Goal: Browse casually: Explore the website without a specific task or goal

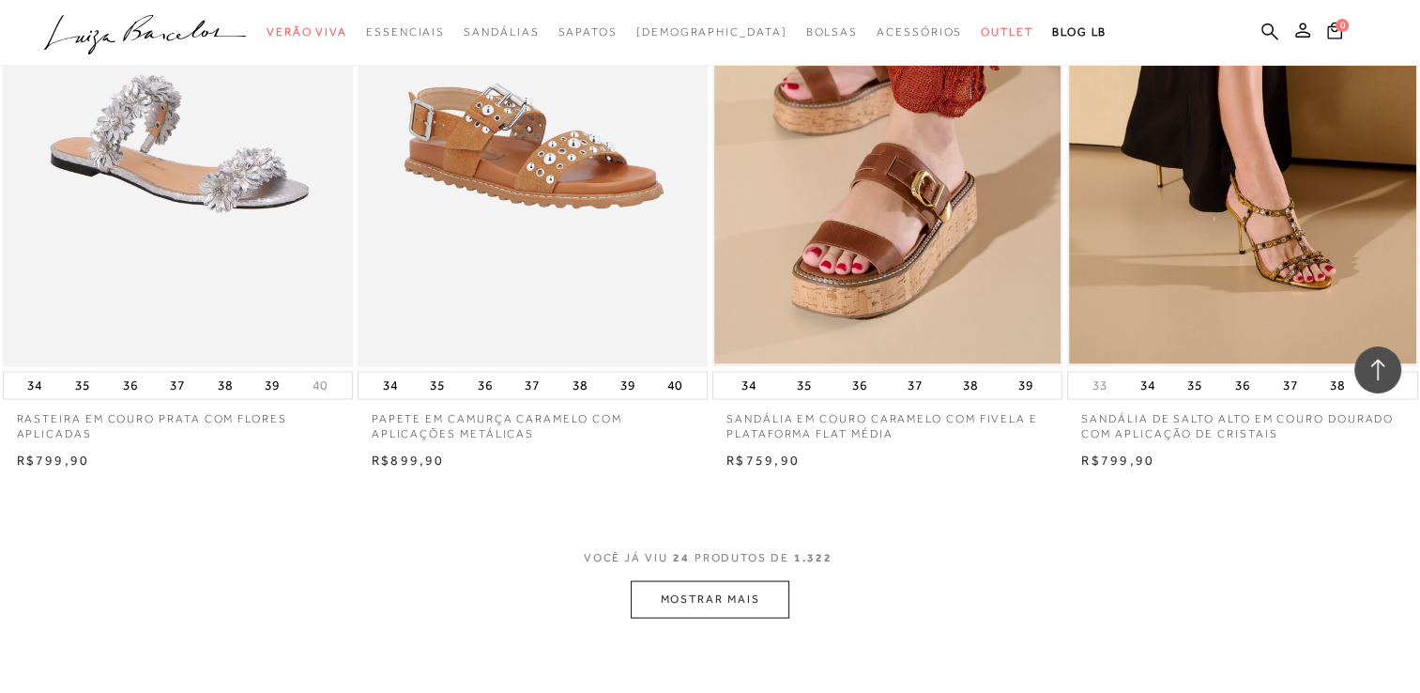
scroll to position [3566, 0]
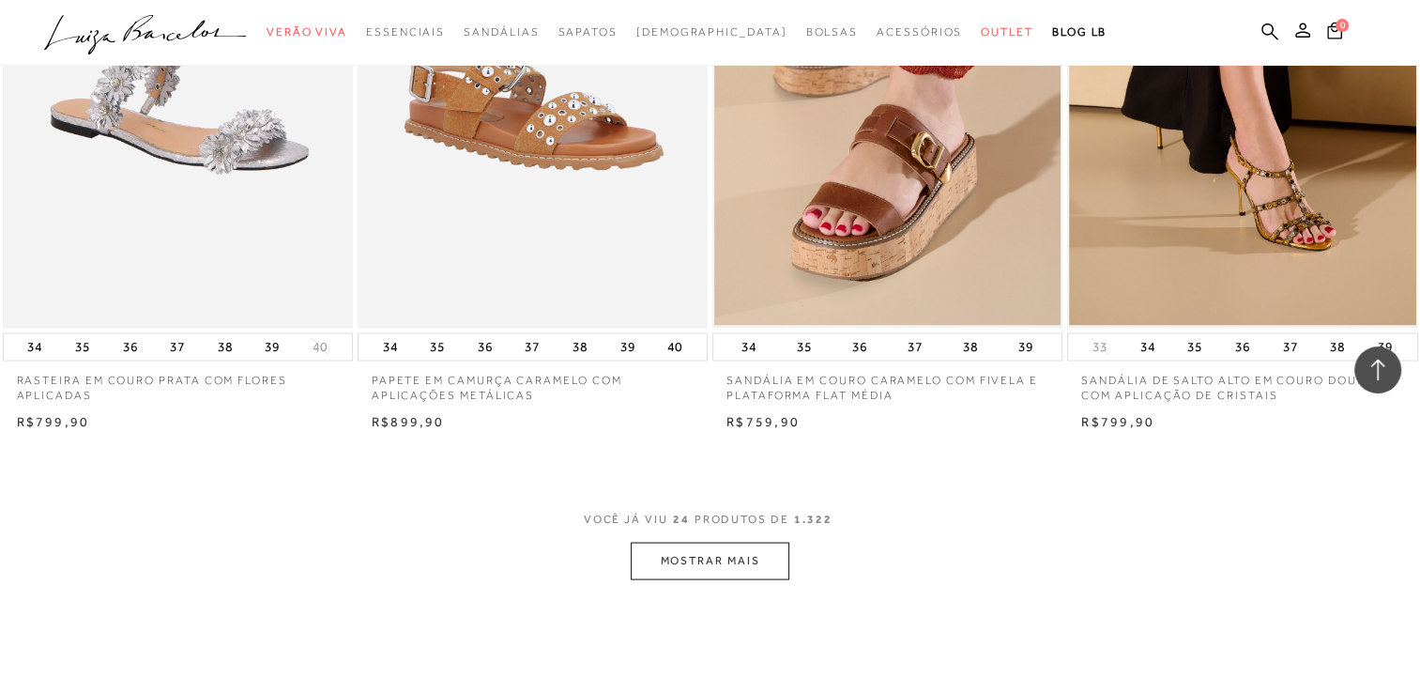
click at [735, 574] on button "MOSTRAR MAIS" at bounding box center [710, 560] width 158 height 37
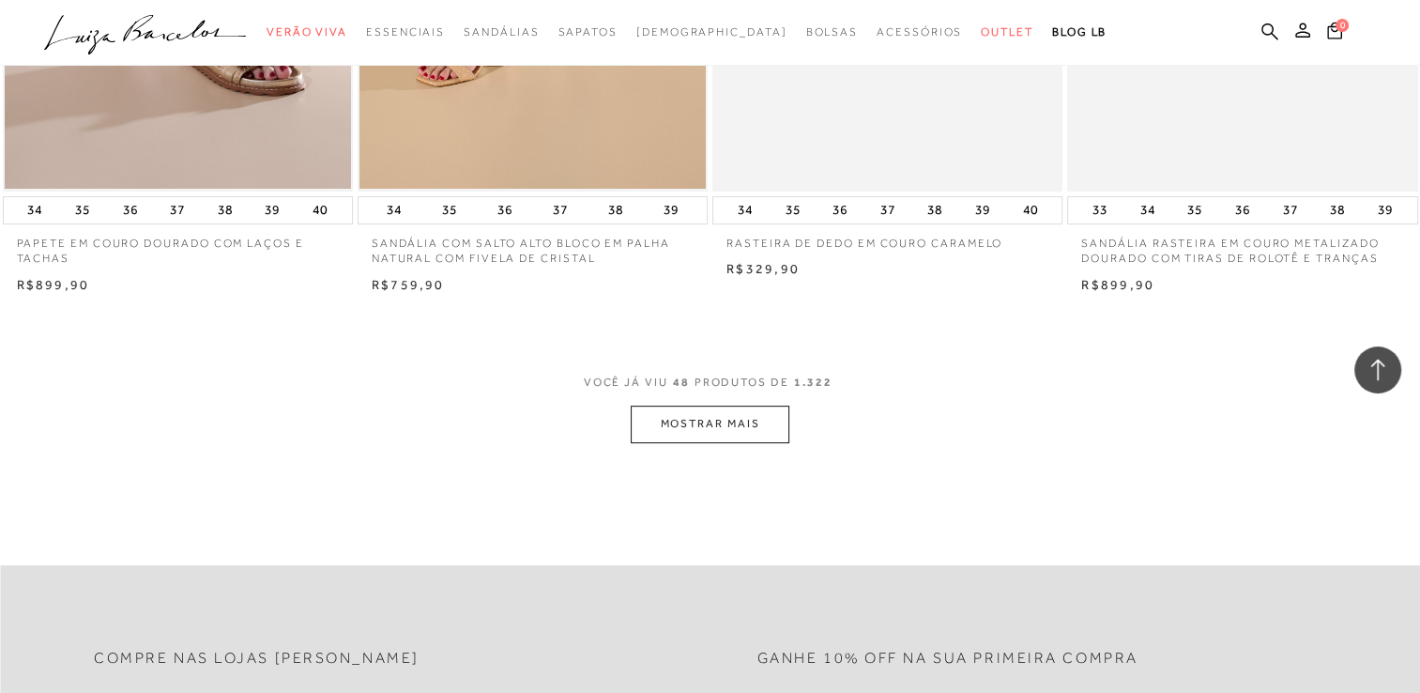
scroll to position [7658, 0]
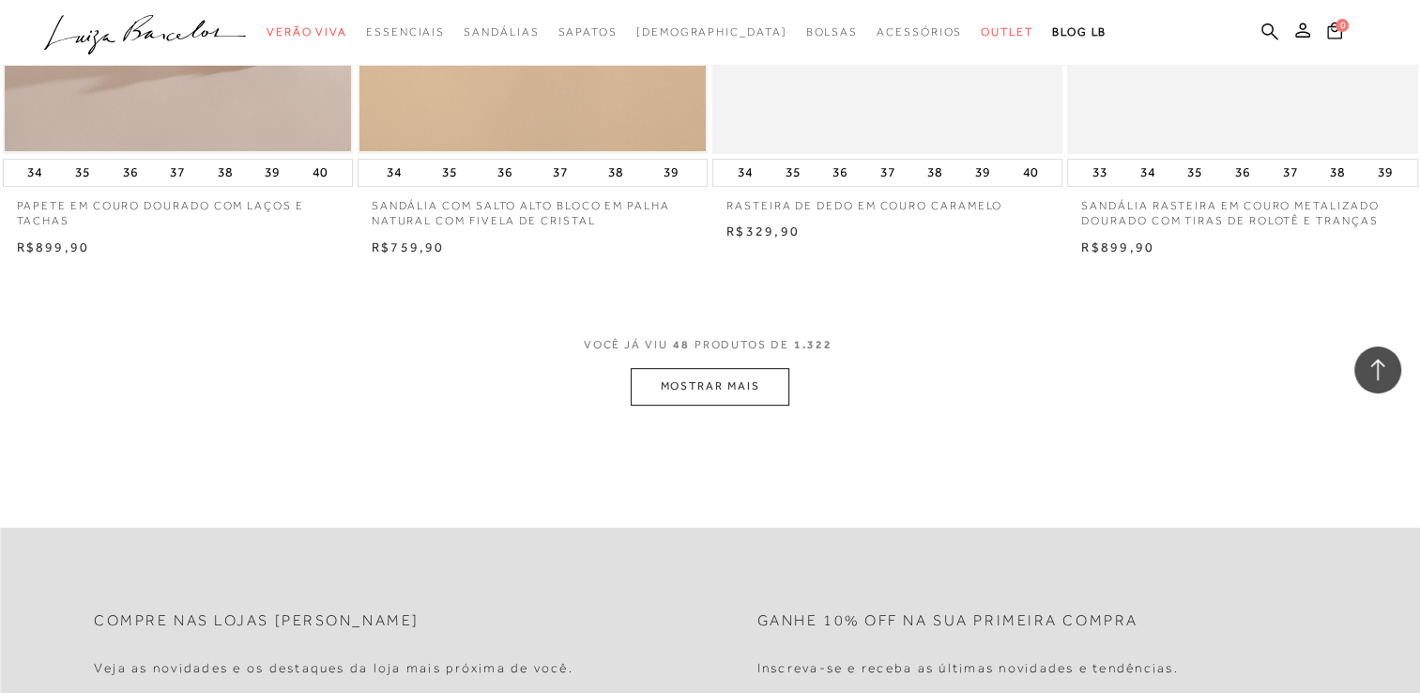
click at [740, 380] on button "MOSTRAR MAIS" at bounding box center [710, 386] width 158 height 37
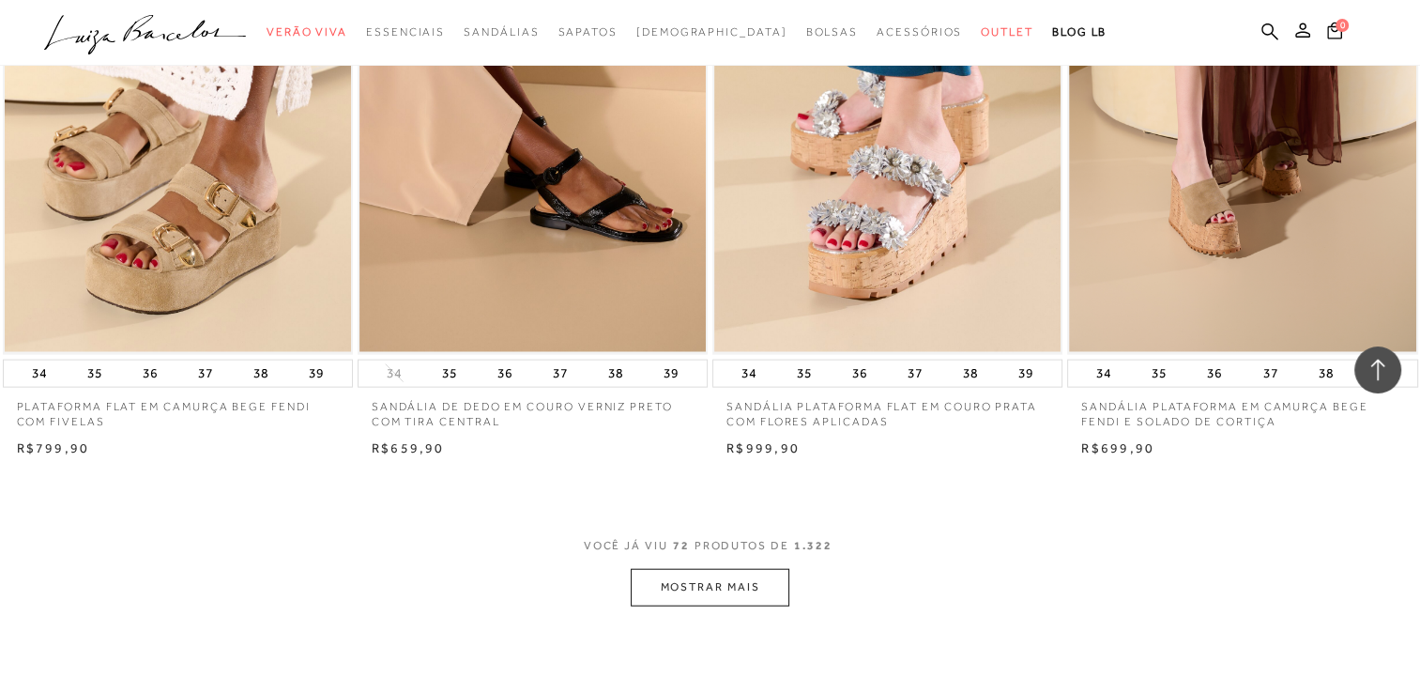
scroll to position [11412, 0]
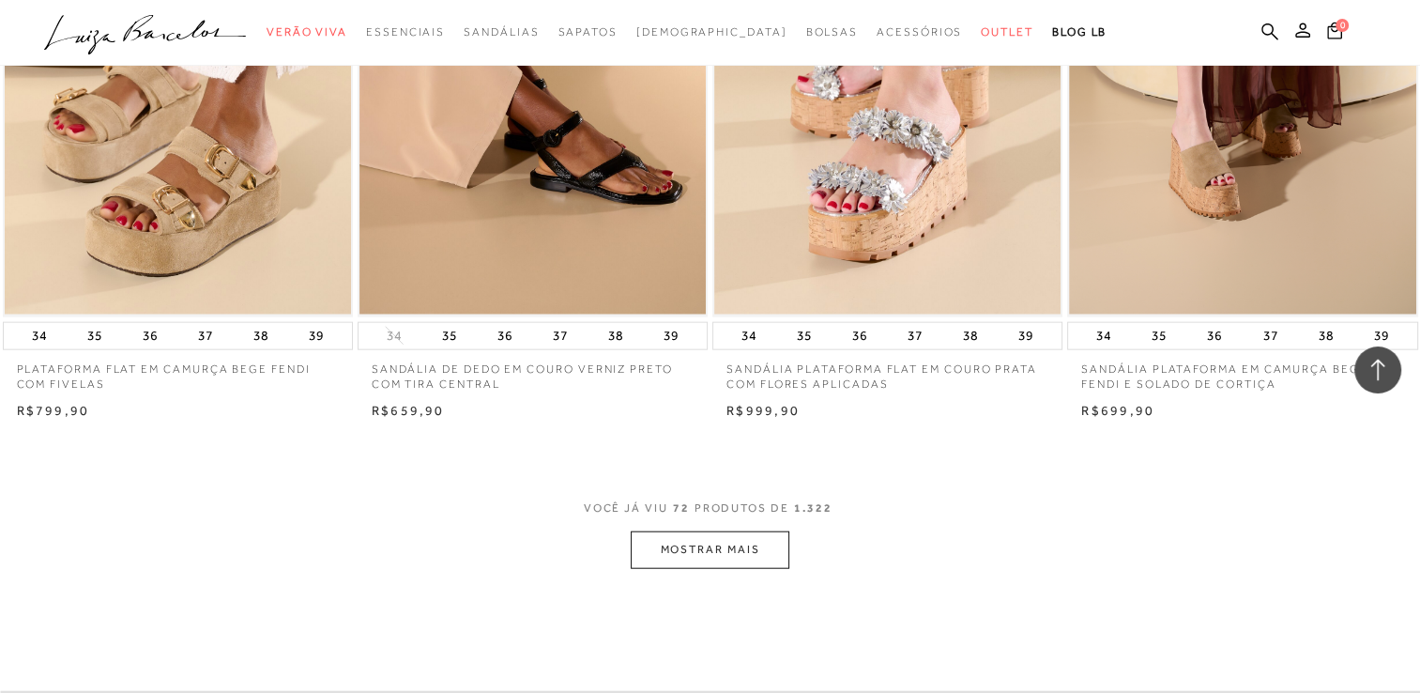
click at [741, 553] on button "MOSTRAR MAIS" at bounding box center [710, 549] width 158 height 37
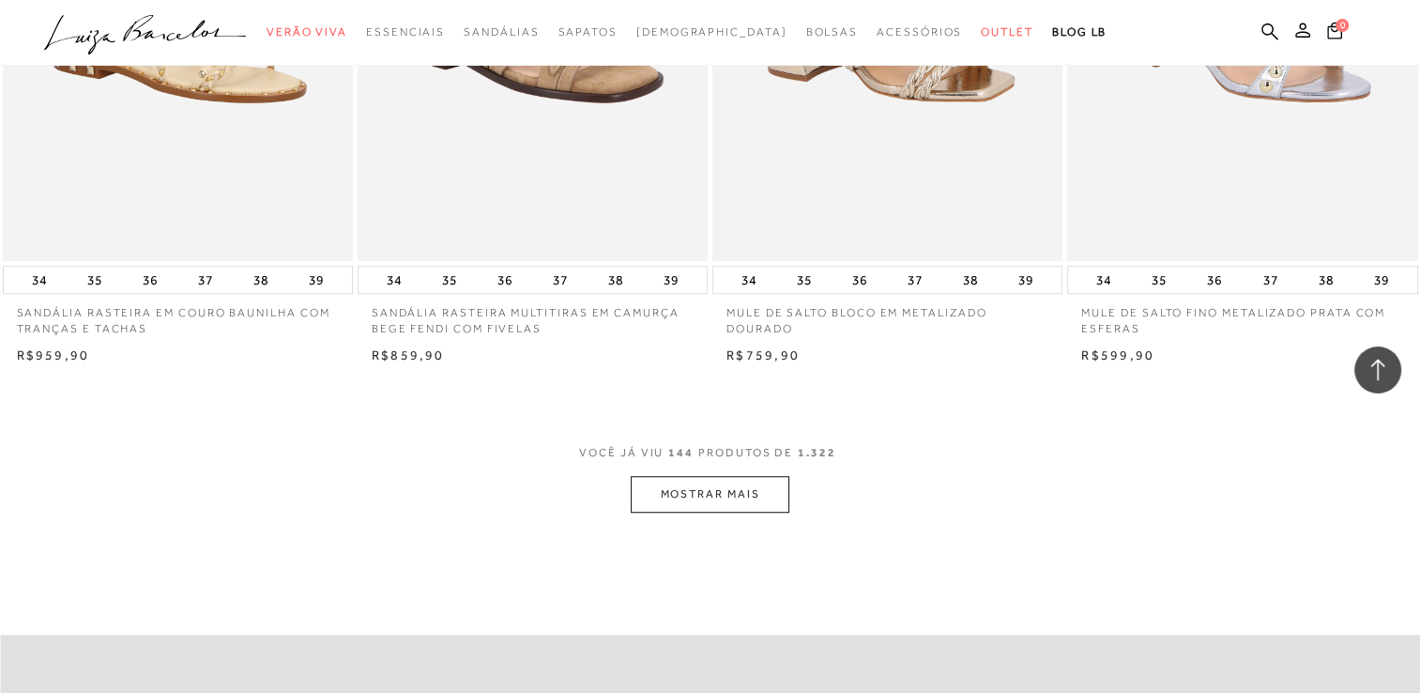
scroll to position [15391, 0]
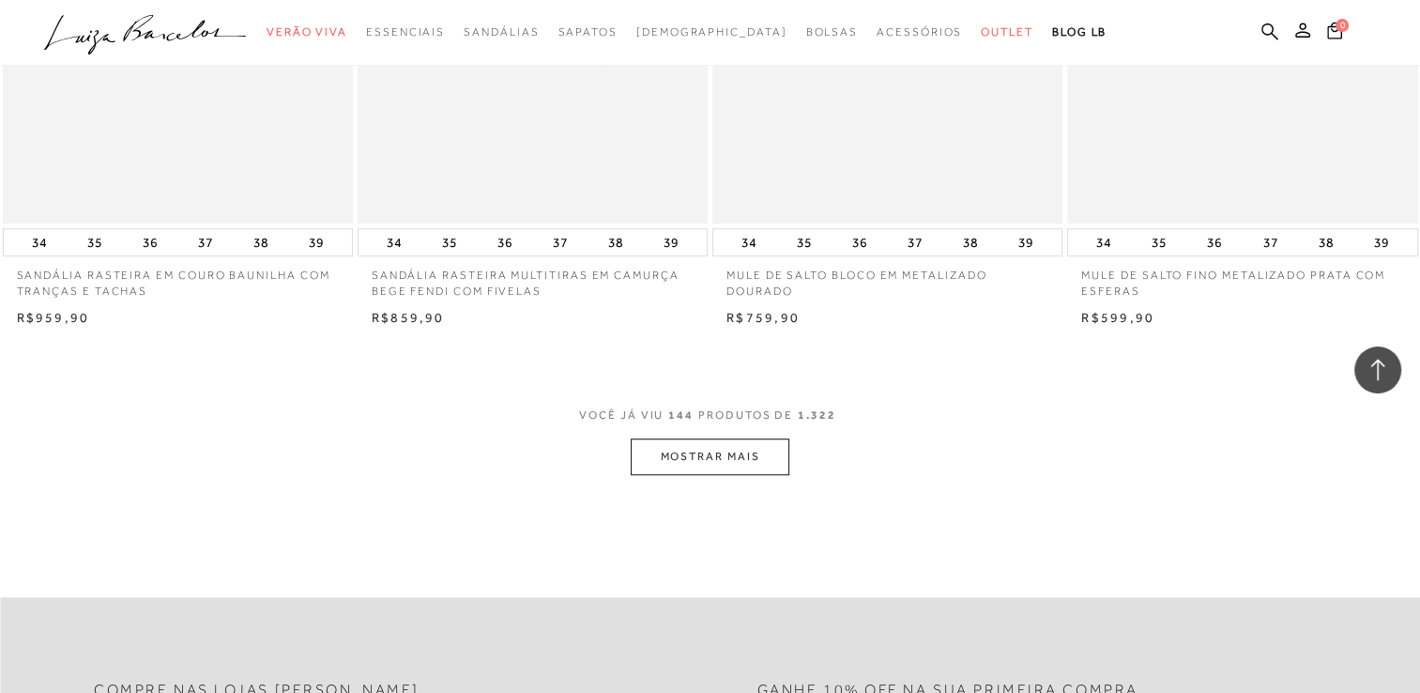
click at [728, 456] on button "MOSTRAR MAIS" at bounding box center [710, 456] width 158 height 37
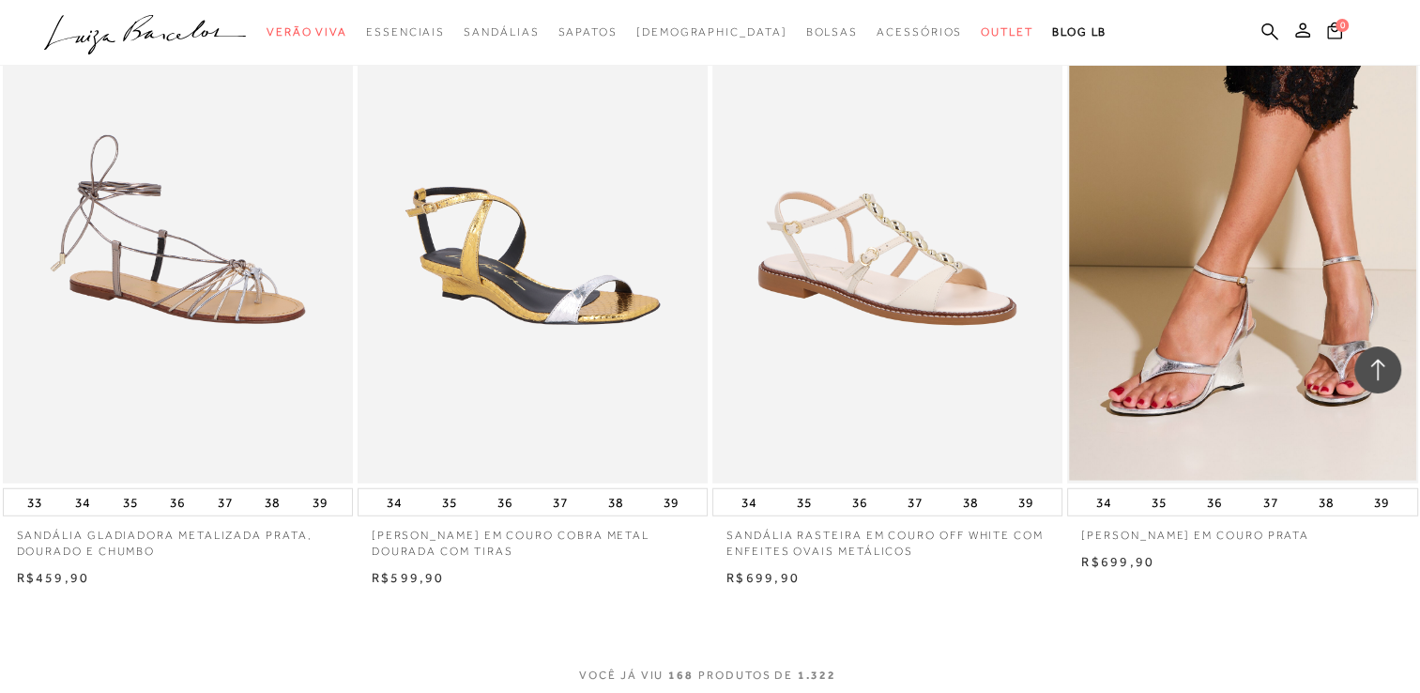
scroll to position [19221, 0]
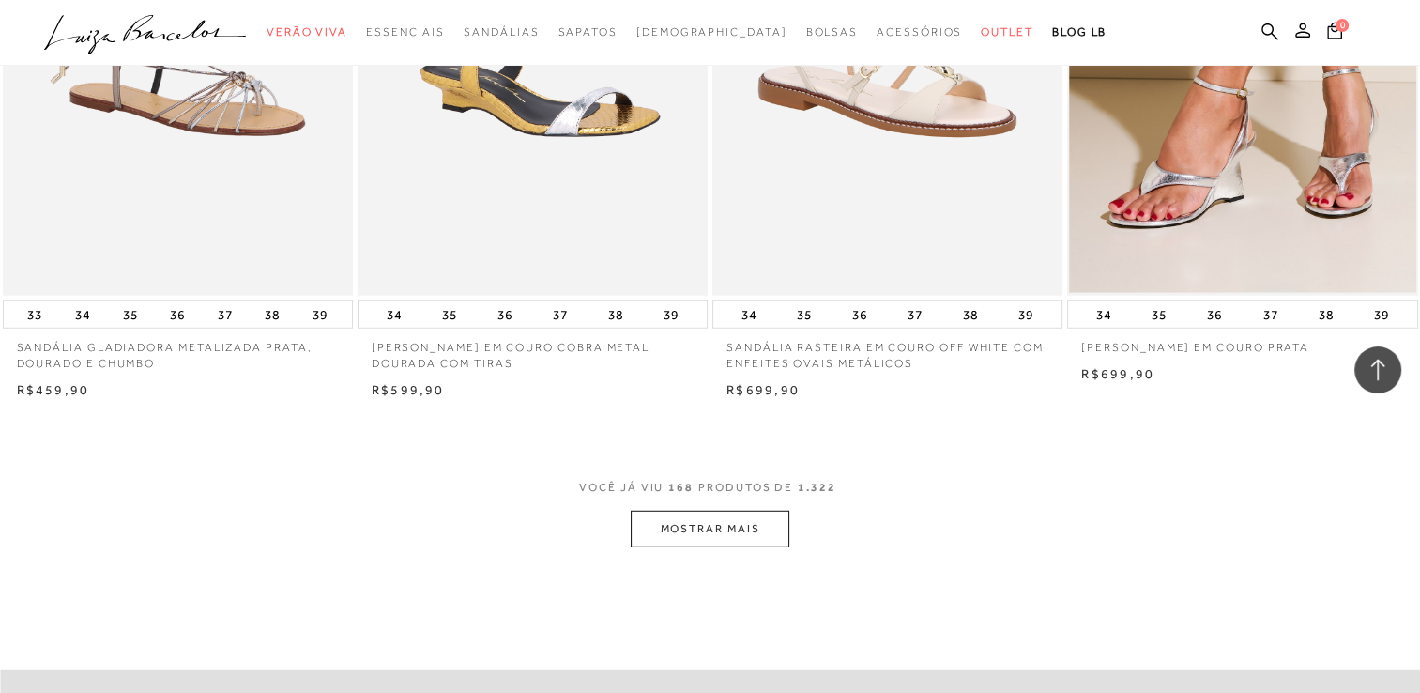
click at [706, 526] on button "MOSTRAR MAIS" at bounding box center [710, 529] width 158 height 37
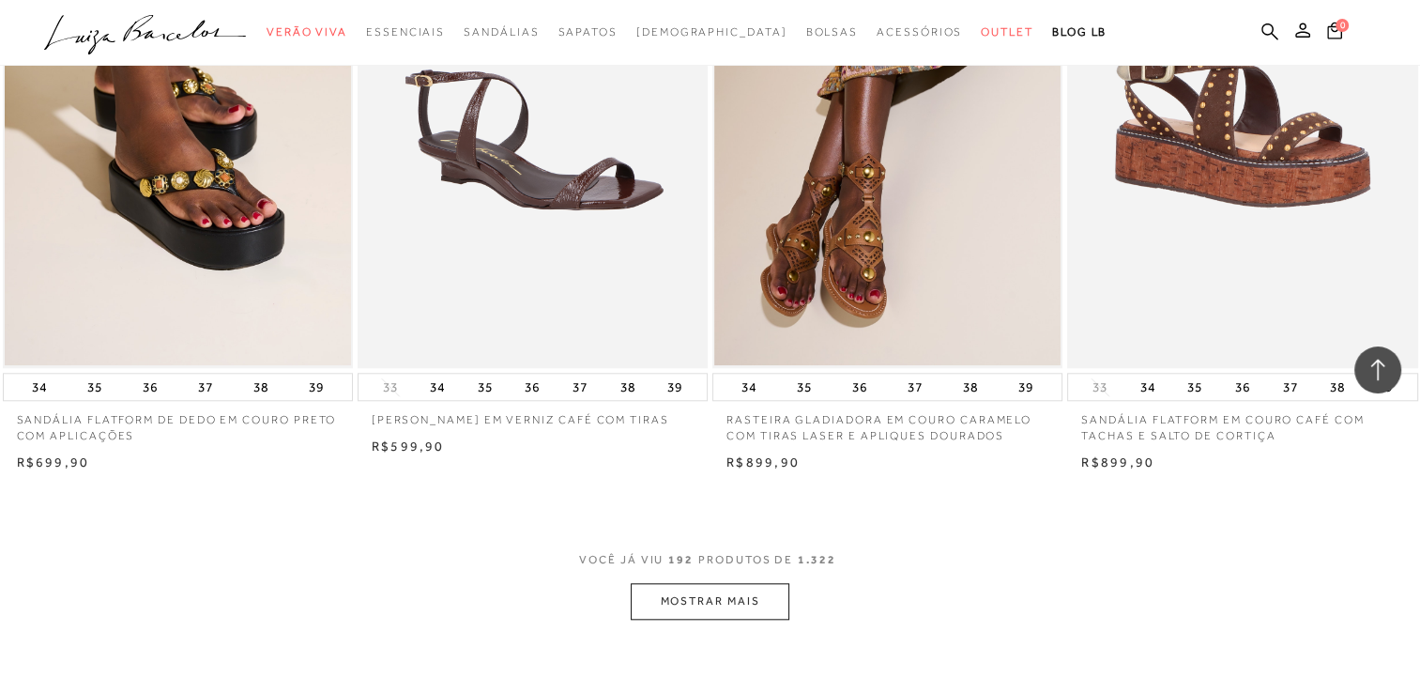
scroll to position [23237, 0]
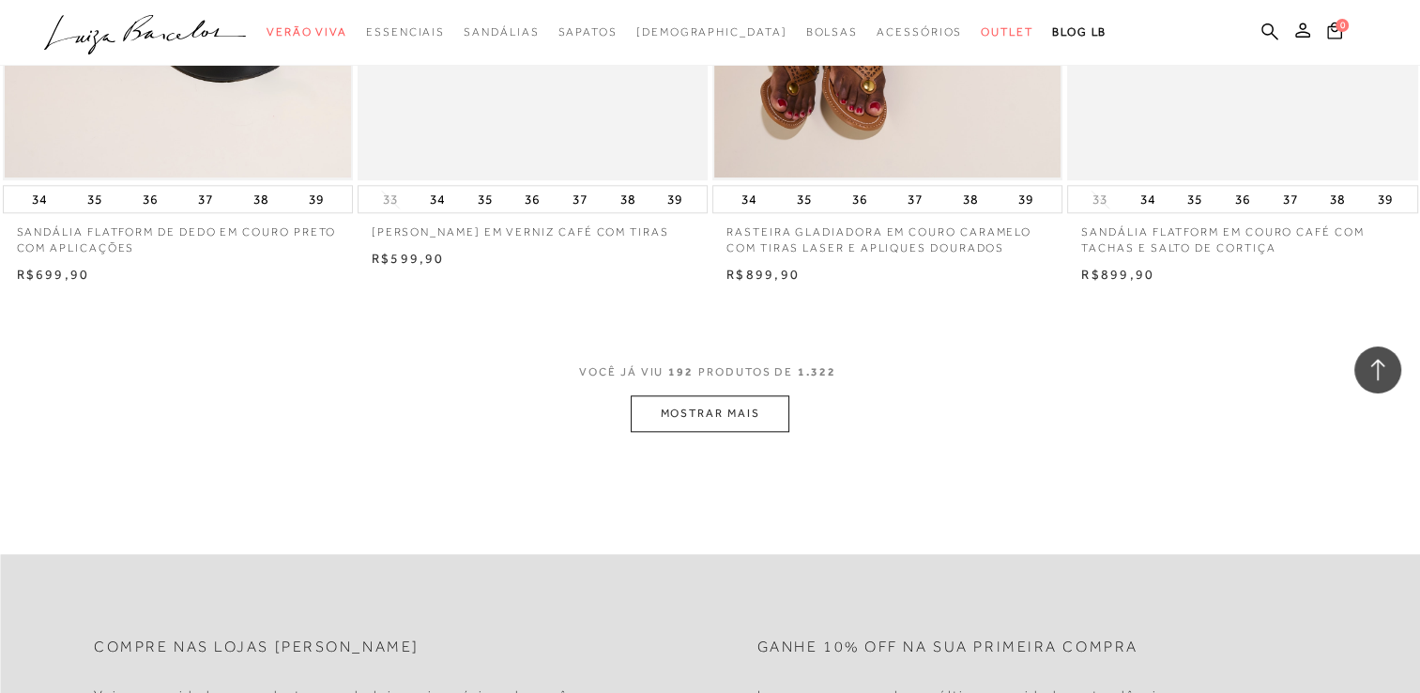
click at [710, 411] on button "MOSTRAR MAIS" at bounding box center [710, 413] width 158 height 37
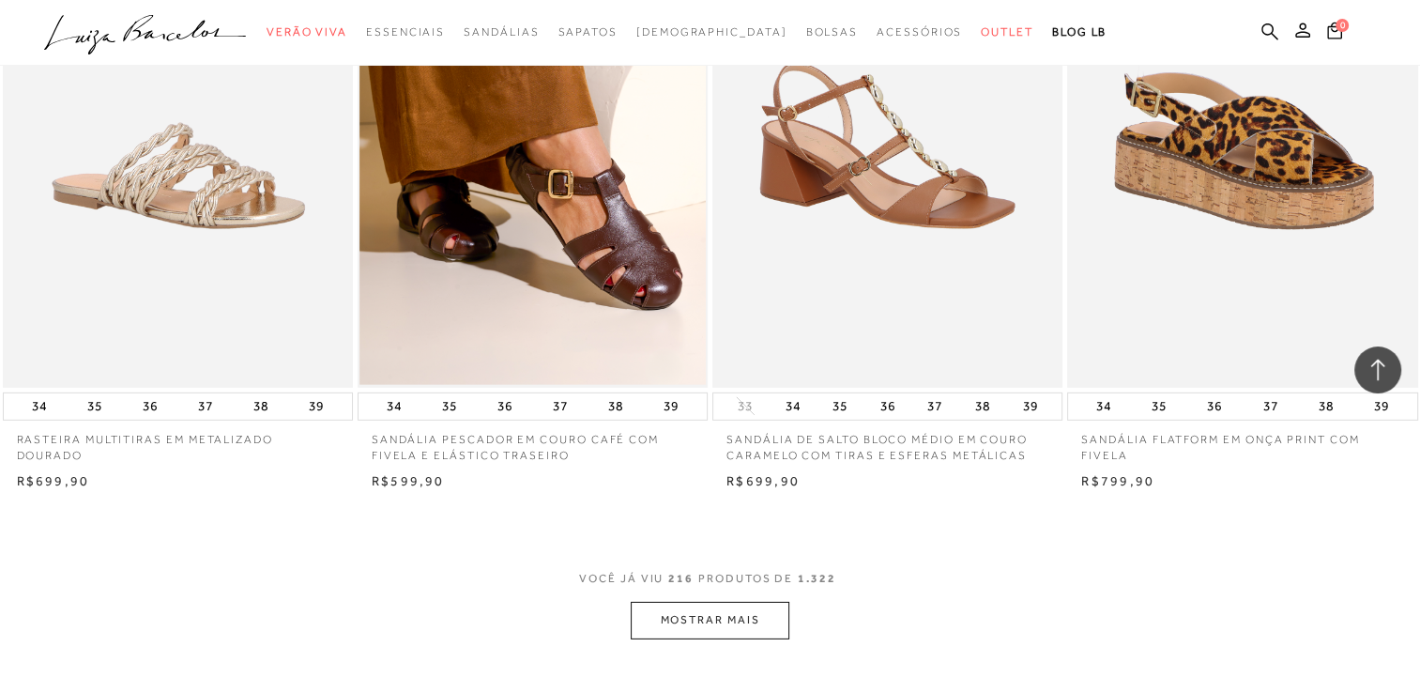
scroll to position [26954, 0]
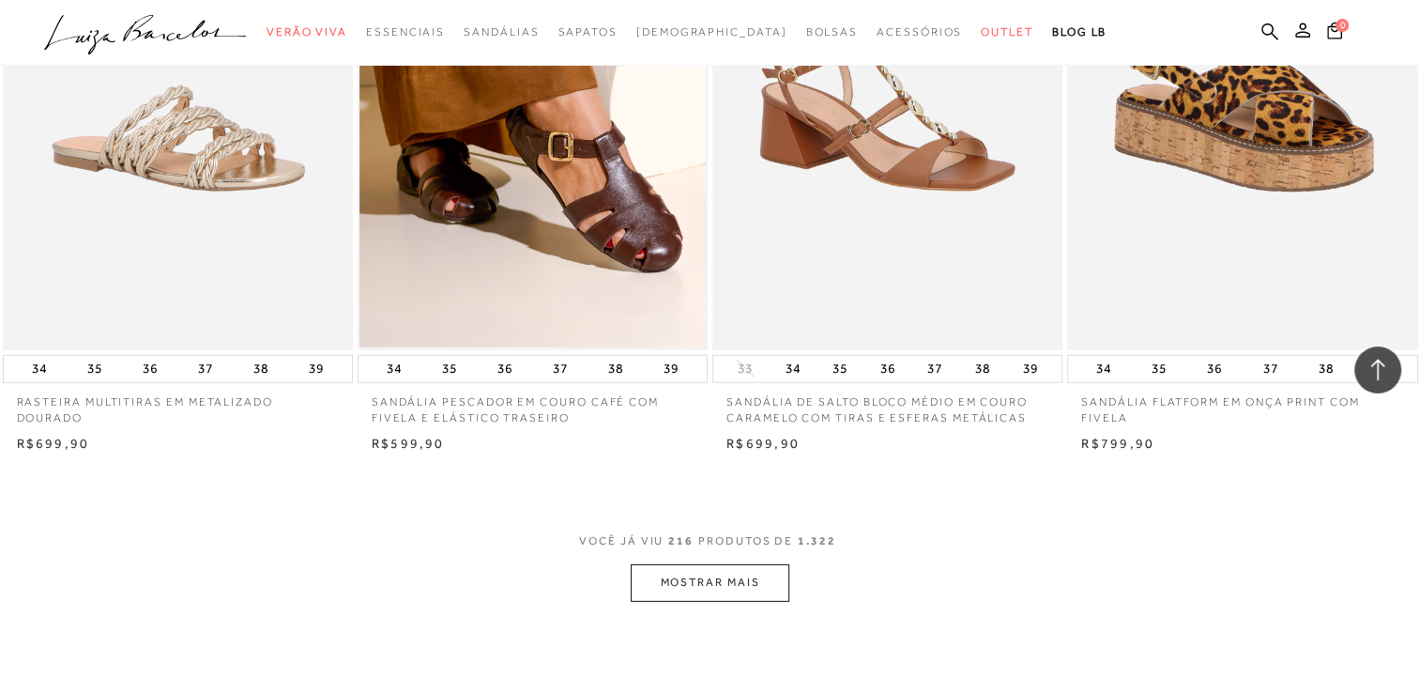
click at [666, 590] on button "MOSTRAR MAIS" at bounding box center [710, 582] width 158 height 37
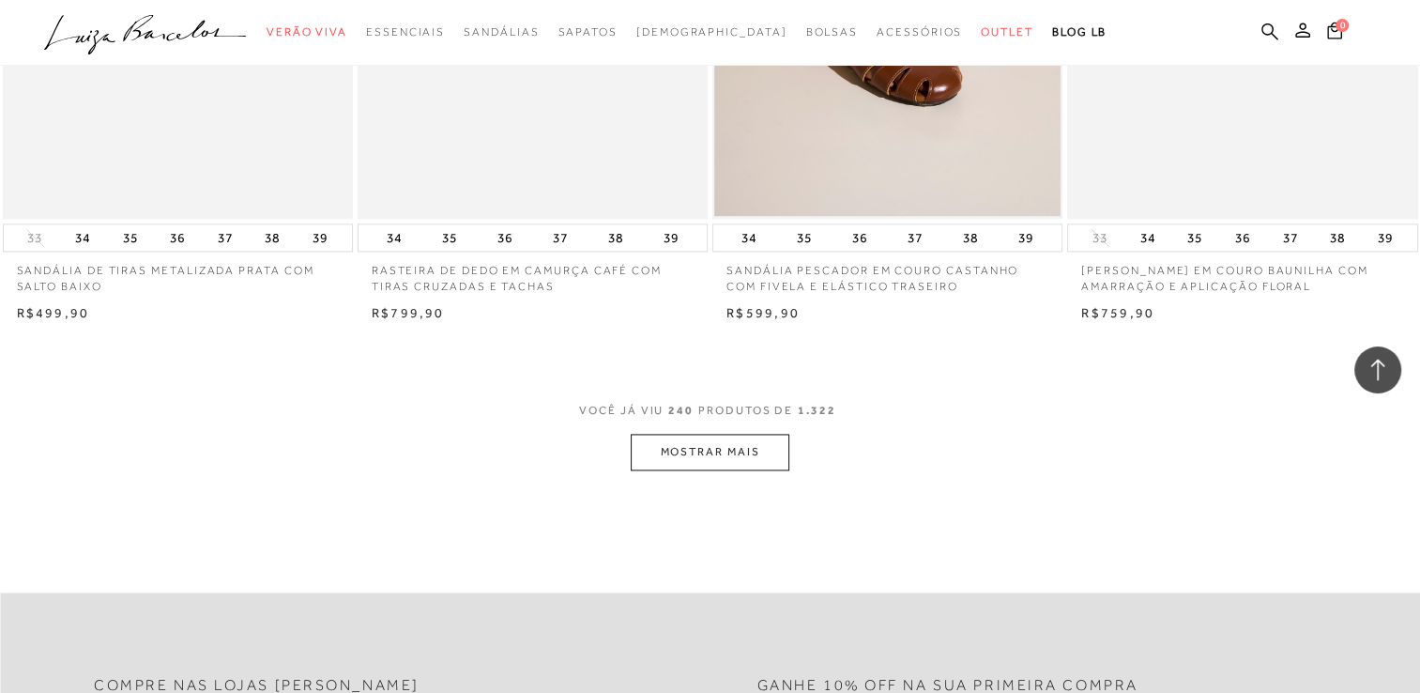
scroll to position [31233, 0]
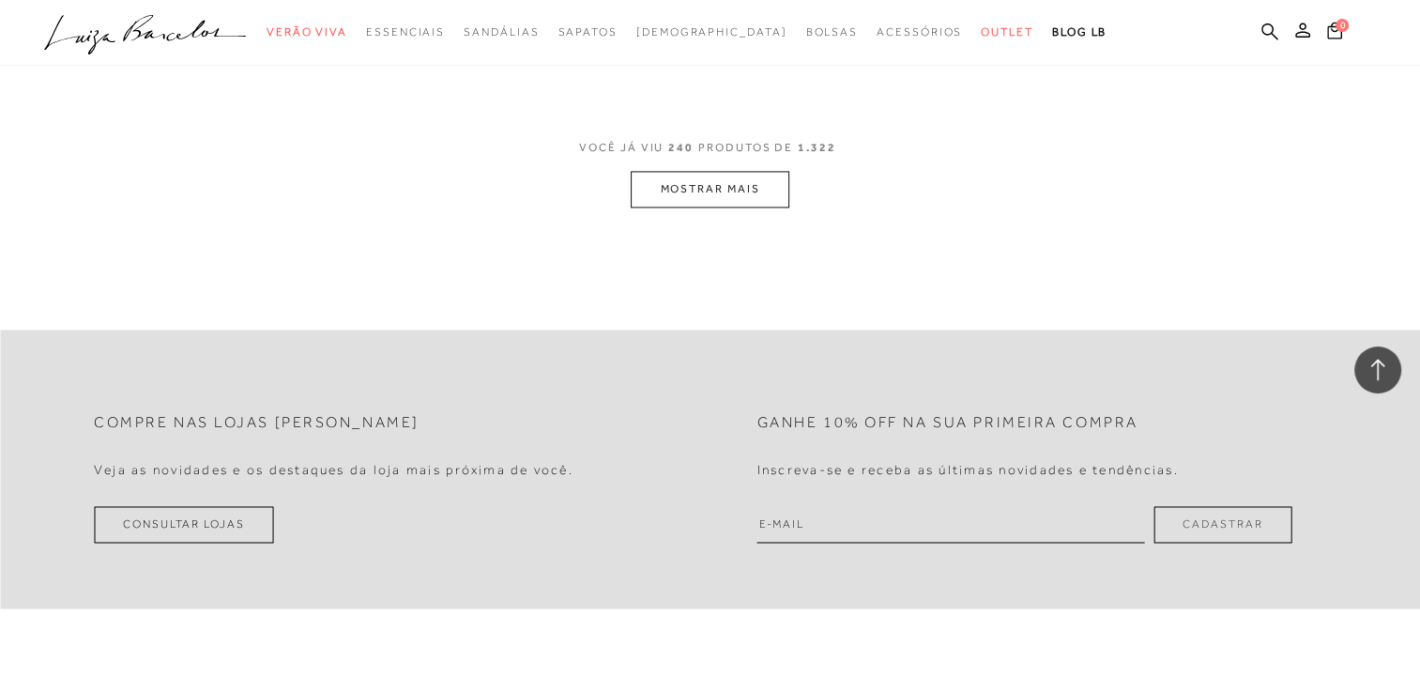
click at [705, 186] on button "MOSTRAR MAIS" at bounding box center [710, 189] width 158 height 37
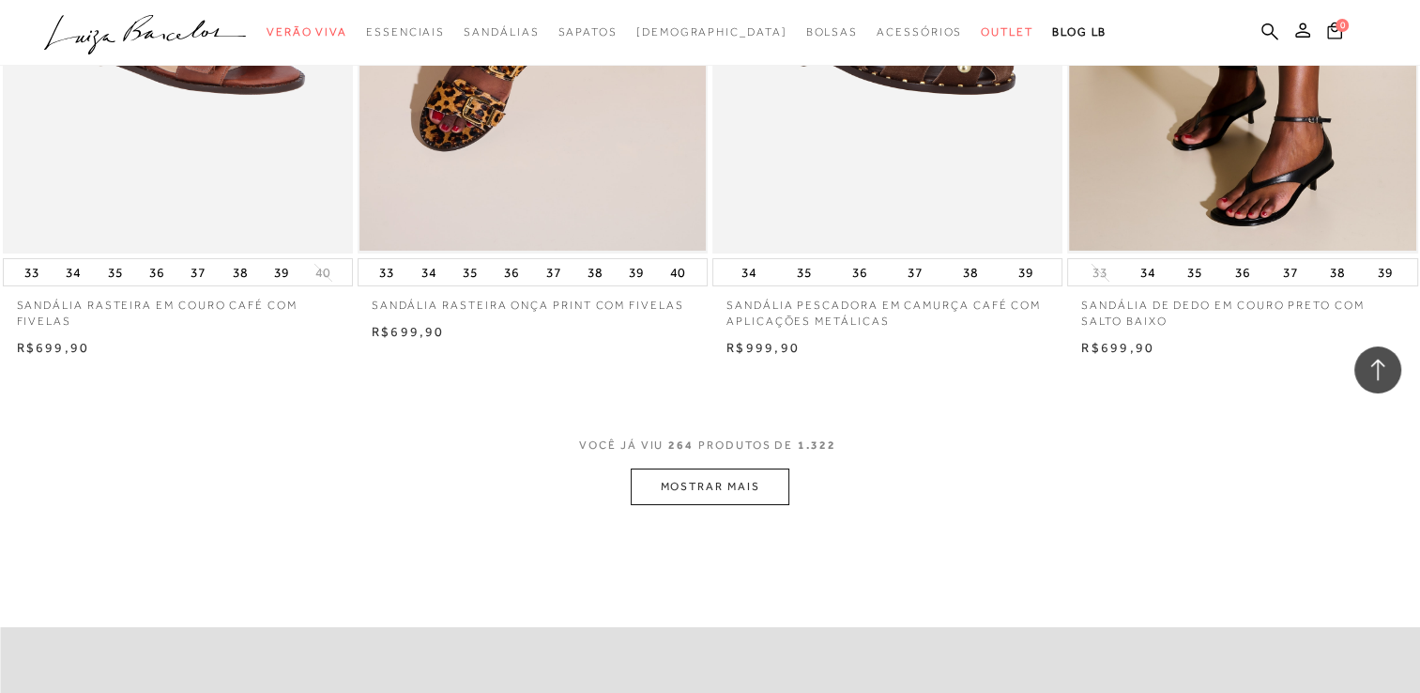
scroll to position [34875, 0]
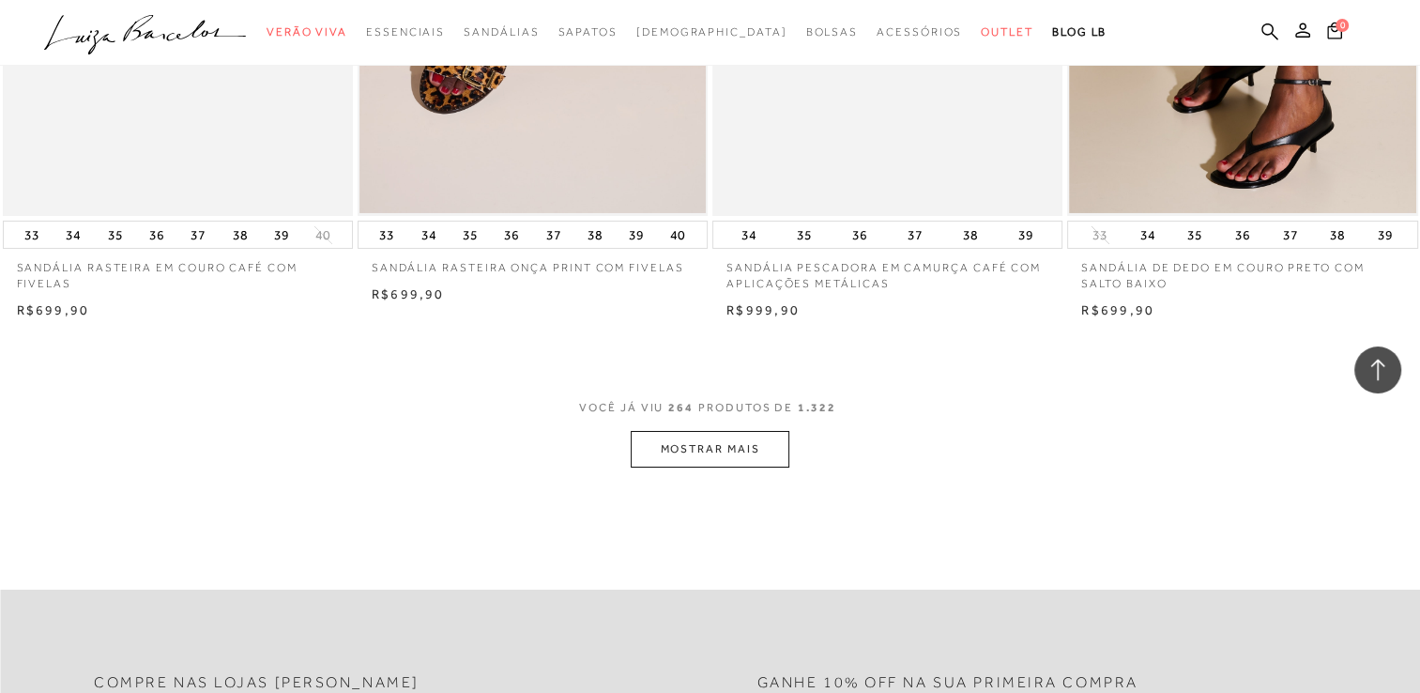
click at [709, 453] on button "MOSTRAR MAIS" at bounding box center [710, 449] width 158 height 37
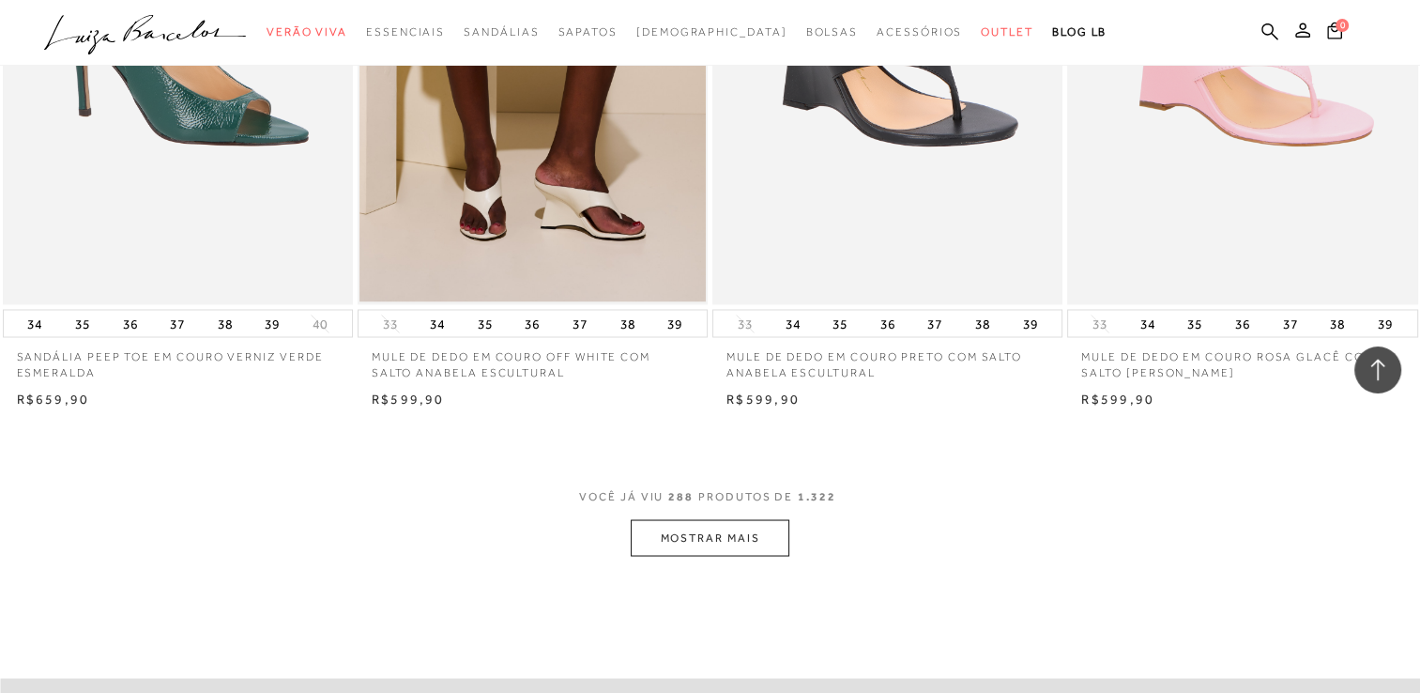
scroll to position [38741, 0]
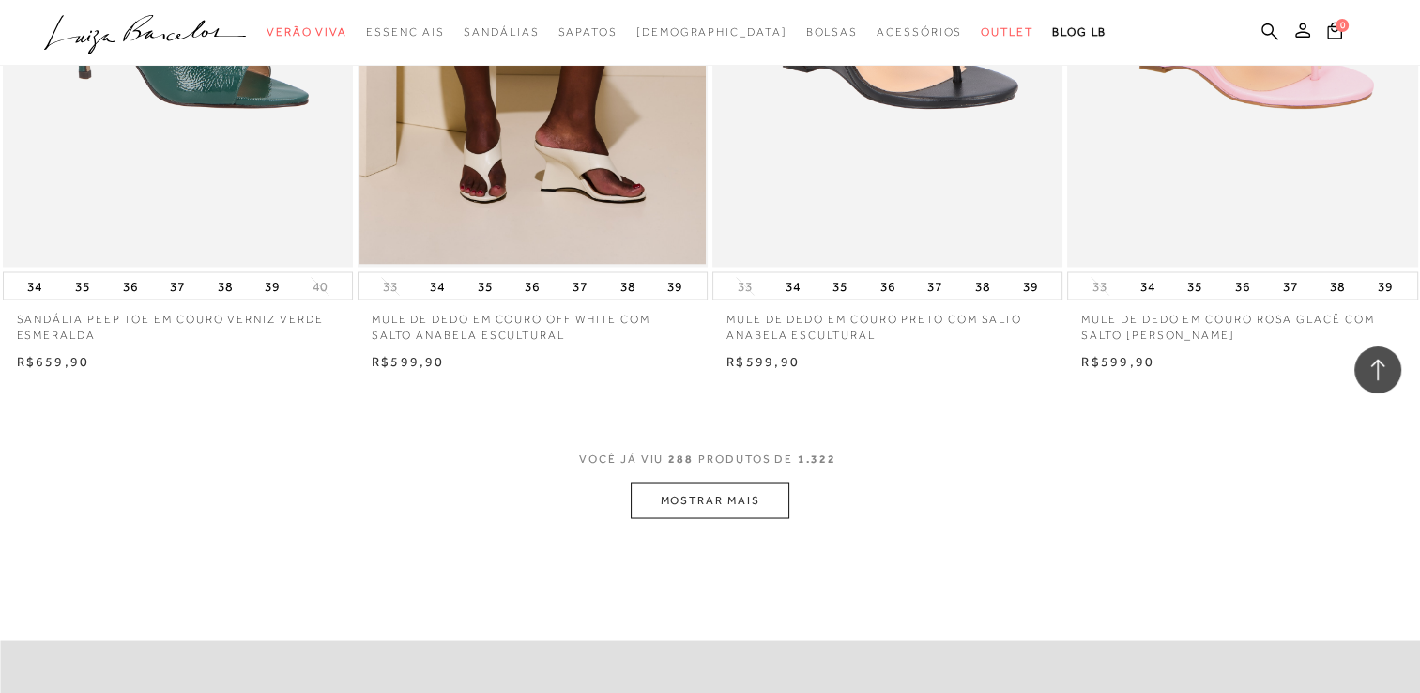
click at [711, 490] on button "MOSTRAR MAIS" at bounding box center [710, 499] width 158 height 37
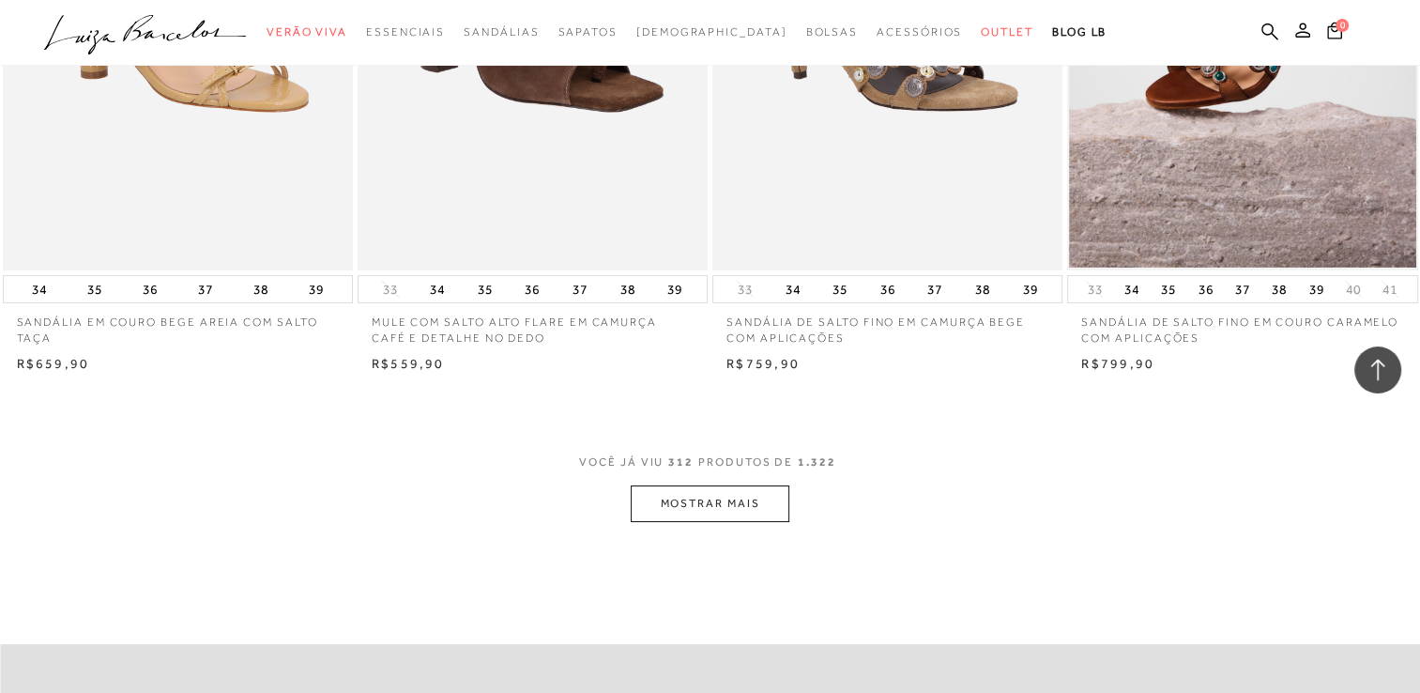
scroll to position [42645, 0]
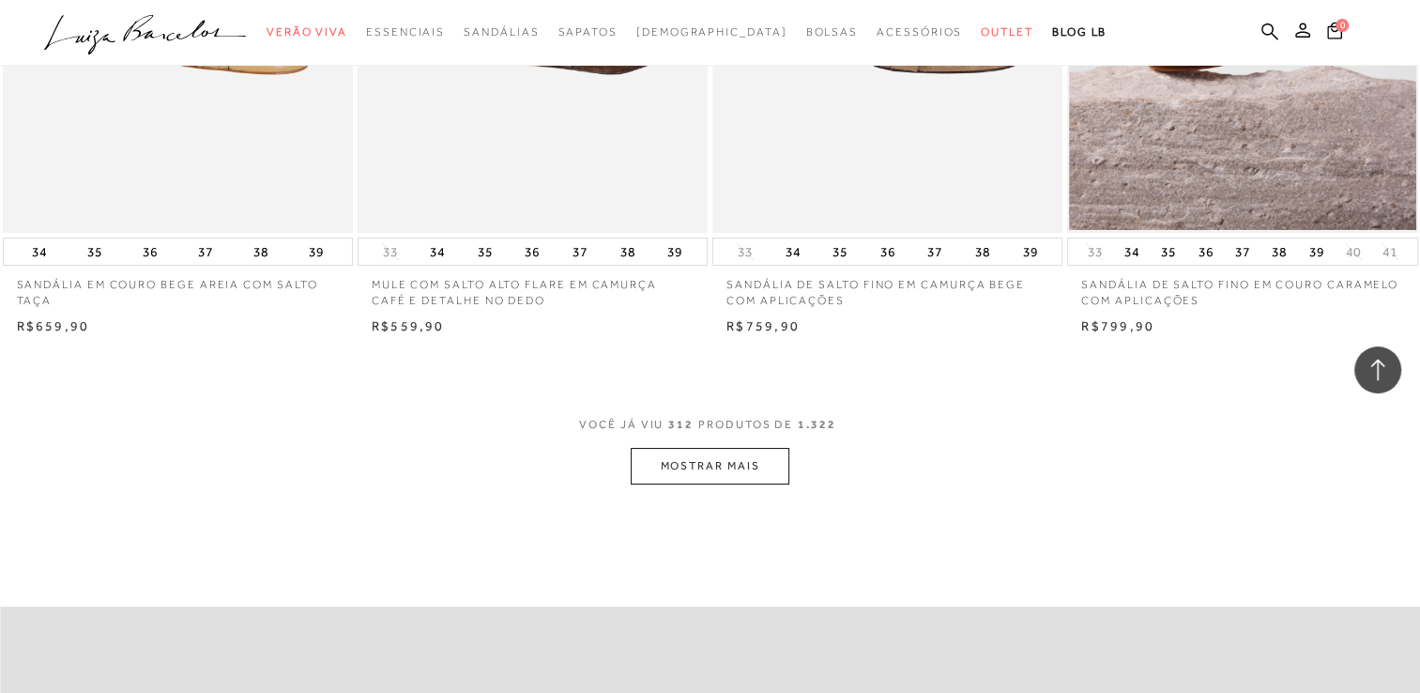
click at [703, 463] on button "MOSTRAR MAIS" at bounding box center [710, 466] width 158 height 37
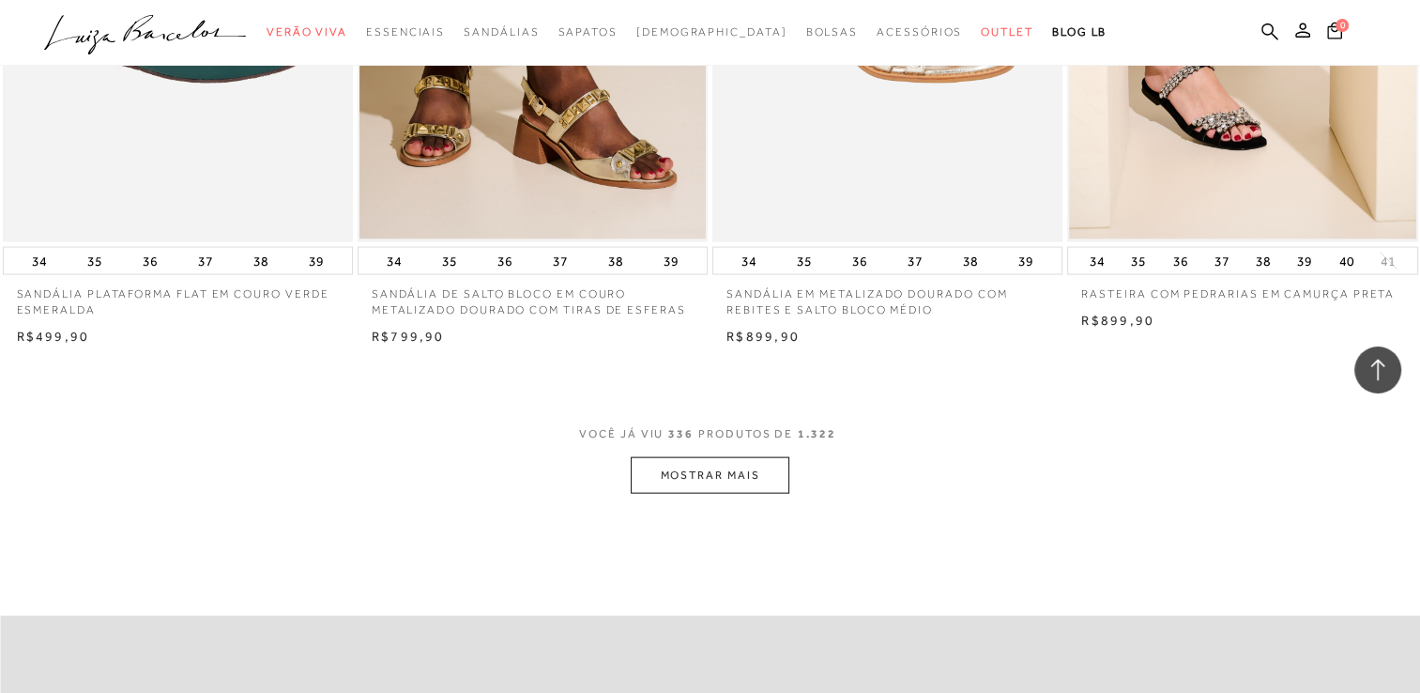
scroll to position [46649, 0]
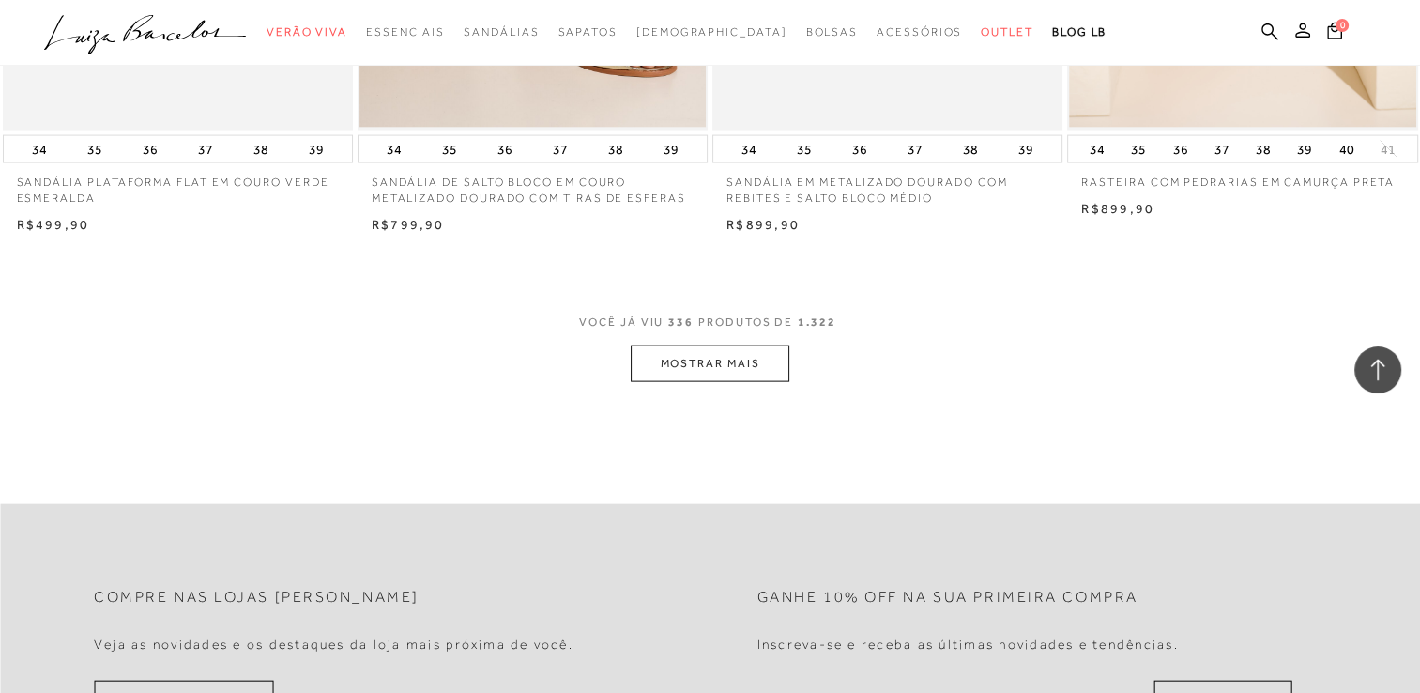
click at [749, 361] on button "MOSTRAR MAIS" at bounding box center [710, 363] width 158 height 37
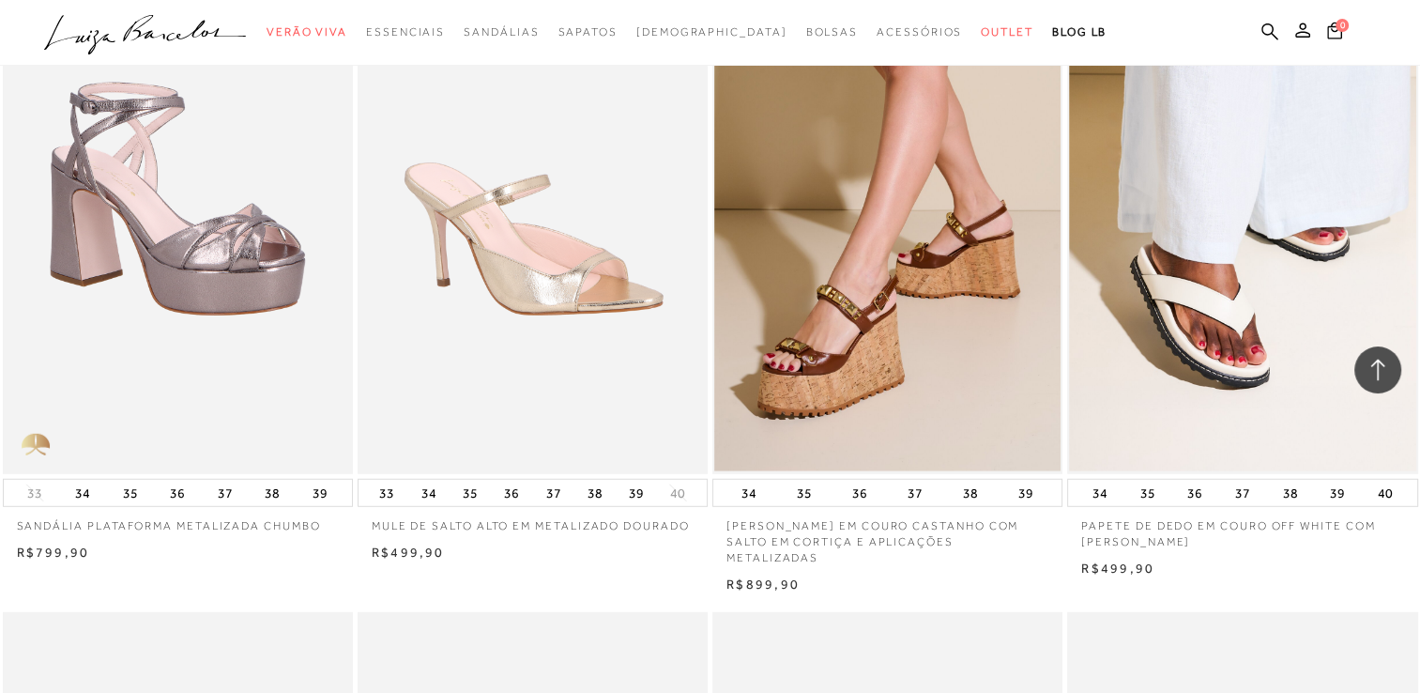
scroll to position [47638, 0]
